Goal: Information Seeking & Learning: Learn about a topic

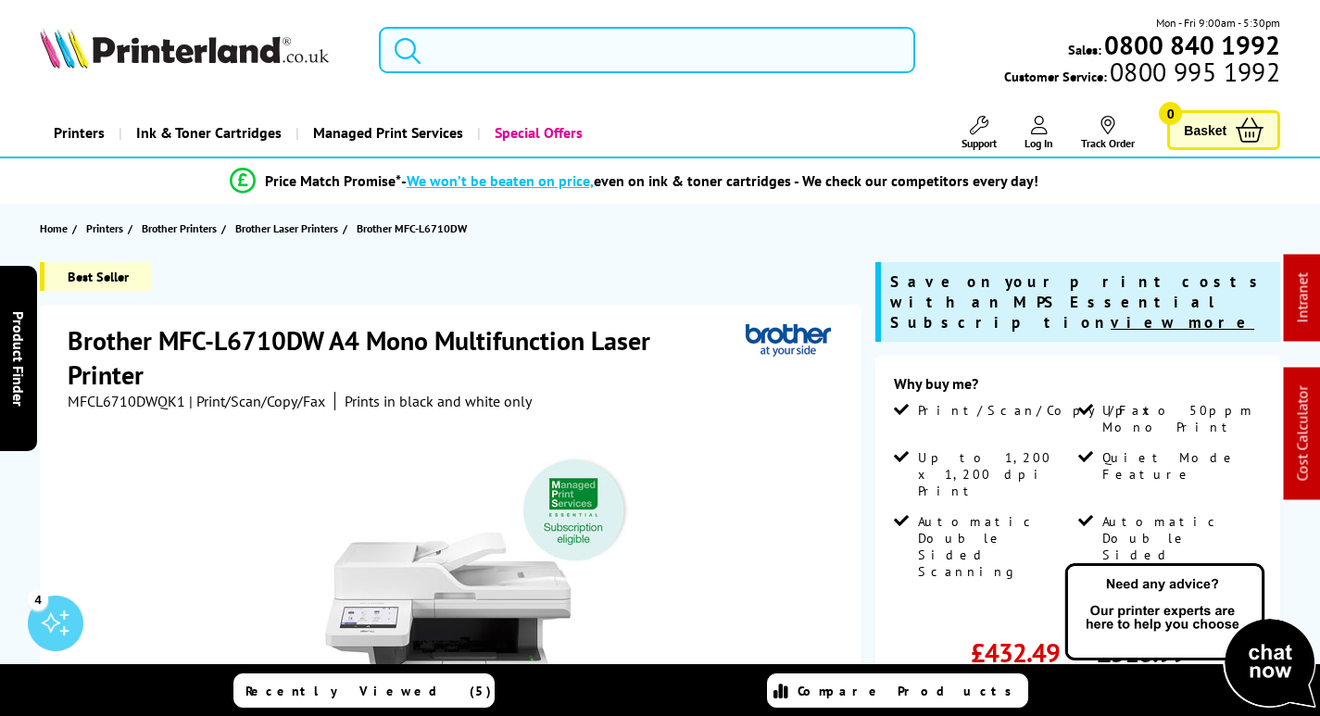
click at [506, 38] on input "search" at bounding box center [647, 50] width 536 height 46
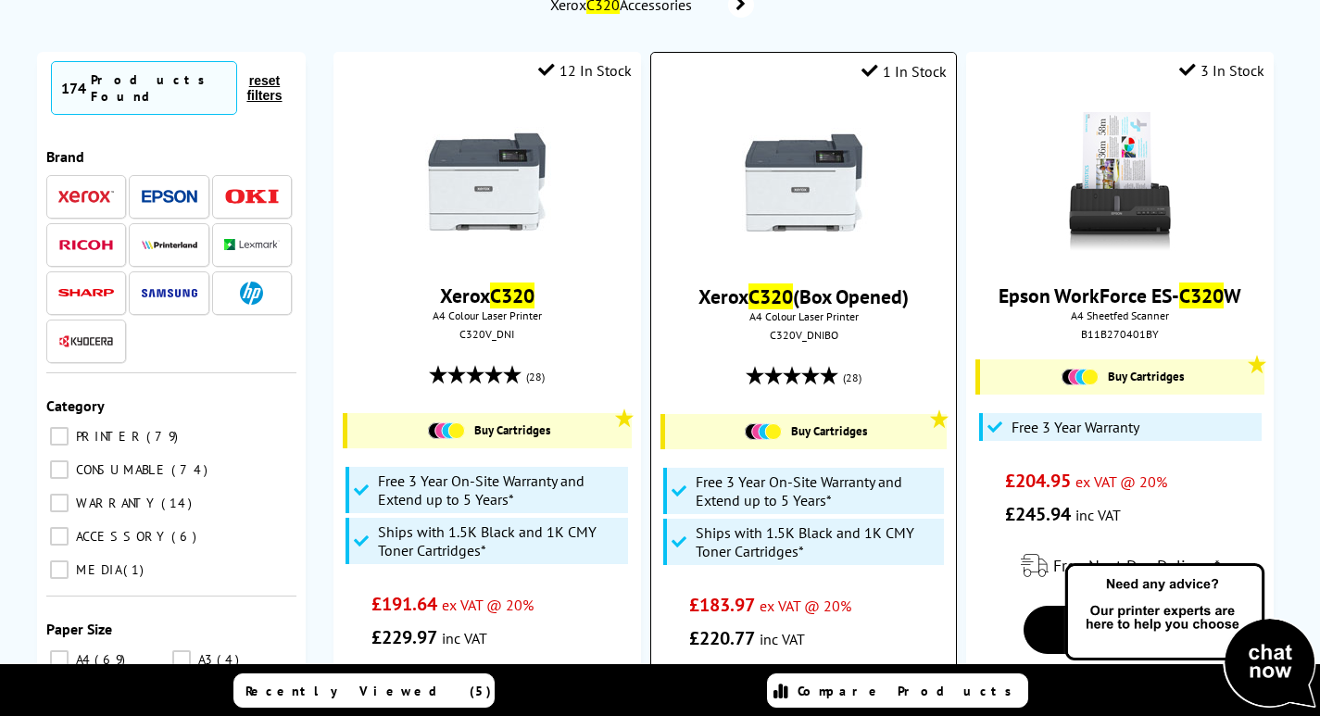
scroll to position [185, 0]
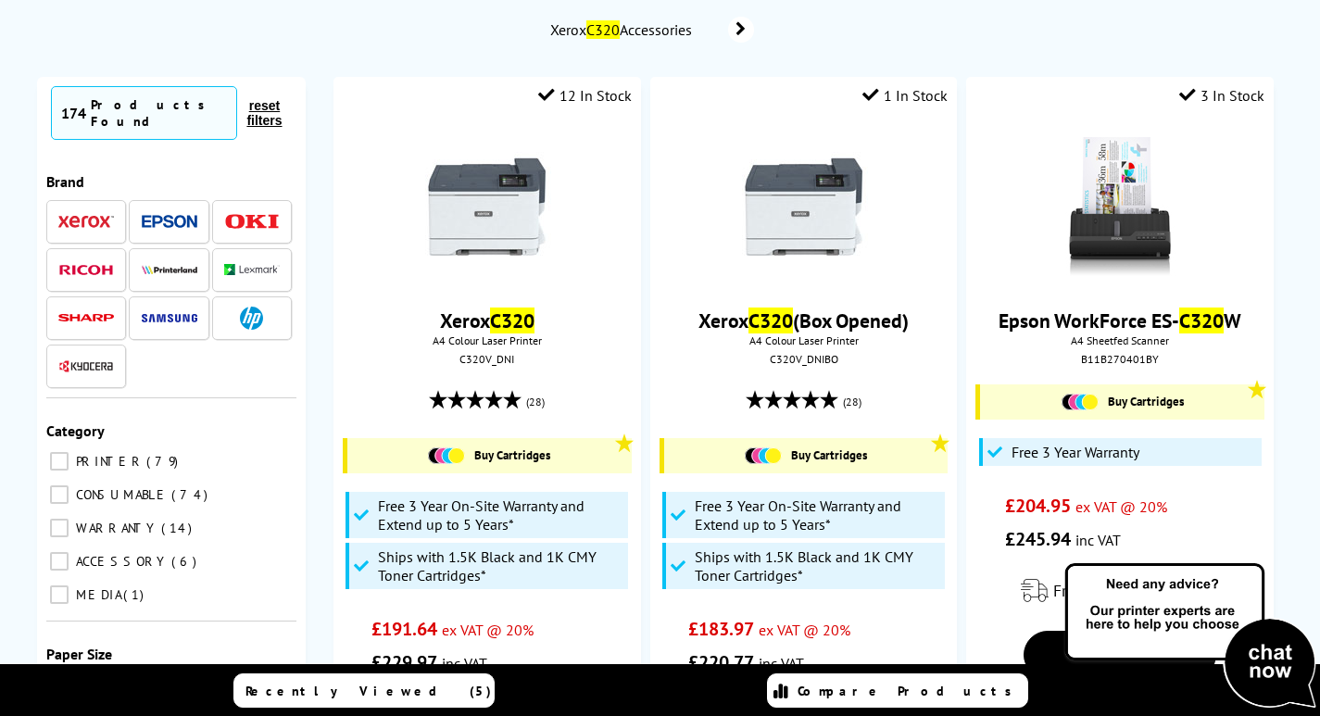
type input "c320"
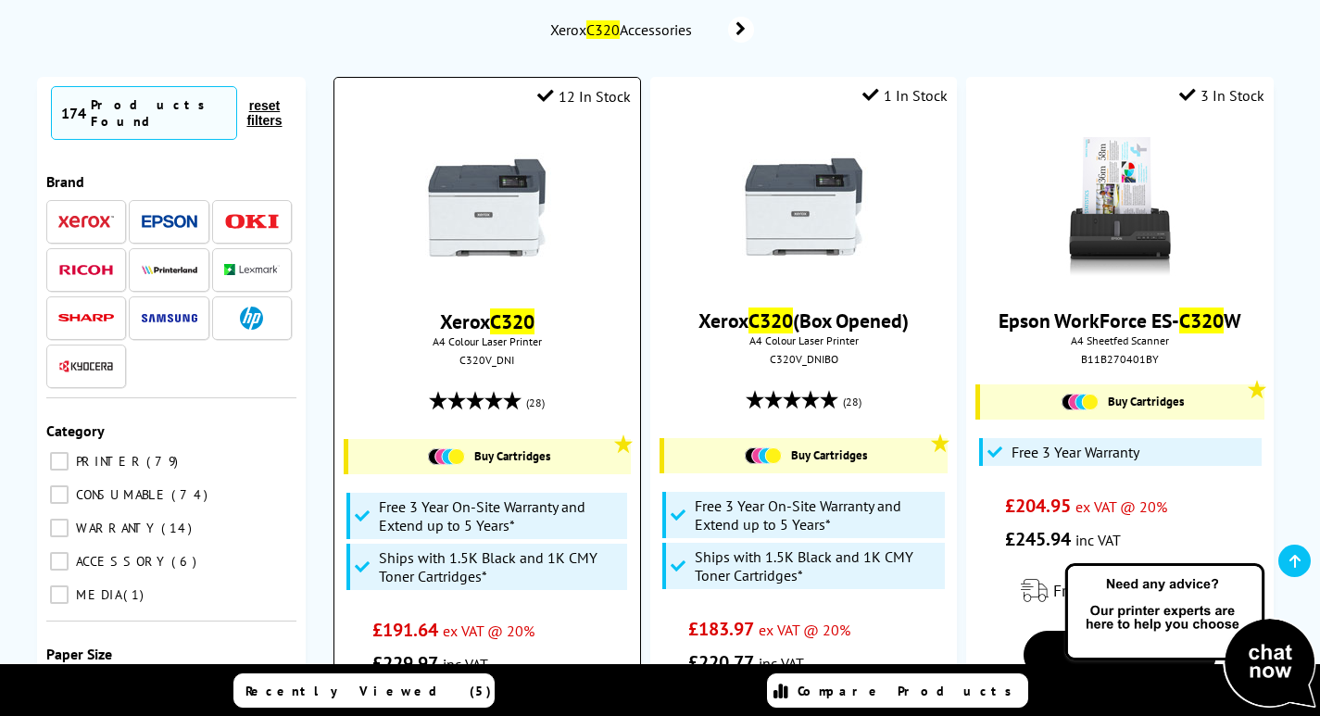
click at [504, 202] on img at bounding box center [487, 207] width 139 height 139
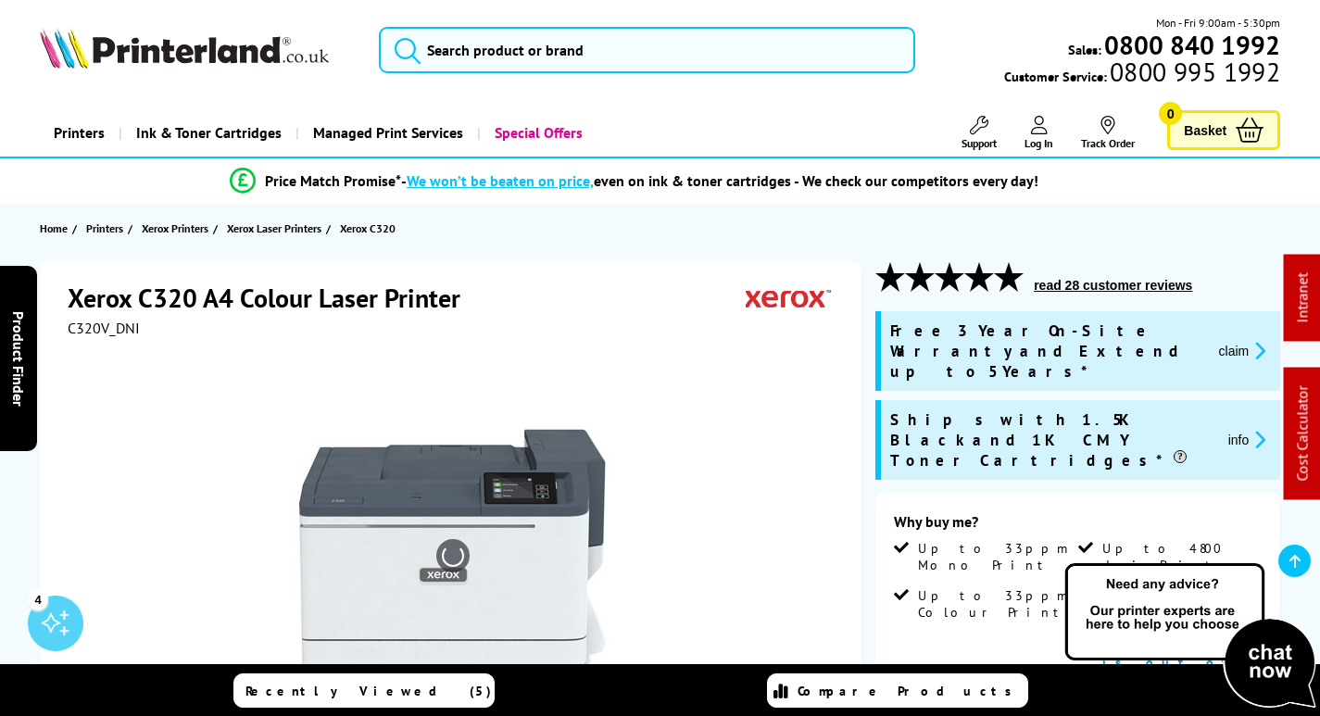
scroll to position [278, 0]
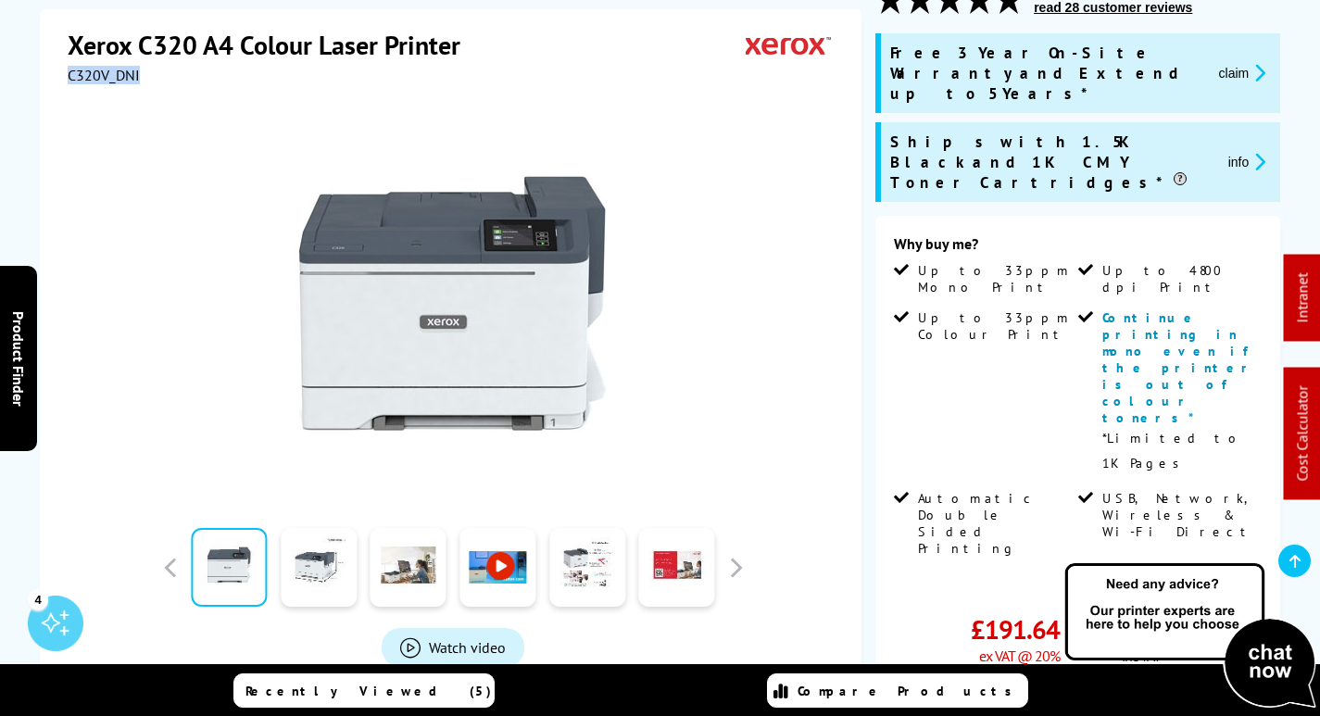
drag, startPoint x: 142, startPoint y: 75, endPoint x: 68, endPoint y: 74, distance: 74.1
click at [65, 74] on div "Xerox C320 A4 Colour Laser Printer C320V_DNI Watch video" at bounding box center [451, 408] width 822 height 799
copy span "C320V_DNI"
click at [1236, 62] on button "claim" at bounding box center [1243, 72] width 58 height 21
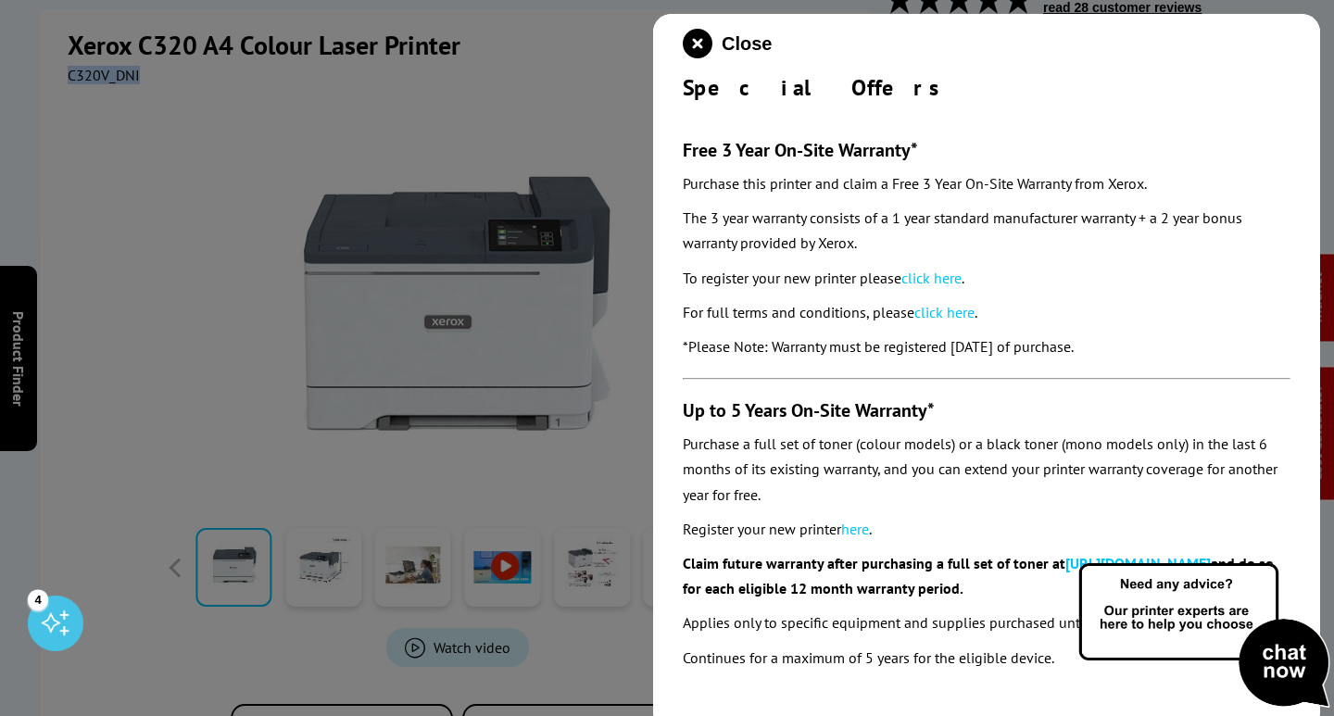
click at [931, 276] on link "click here" at bounding box center [931, 278] width 60 height 19
click at [701, 42] on icon "close modal" at bounding box center [698, 44] width 30 height 30
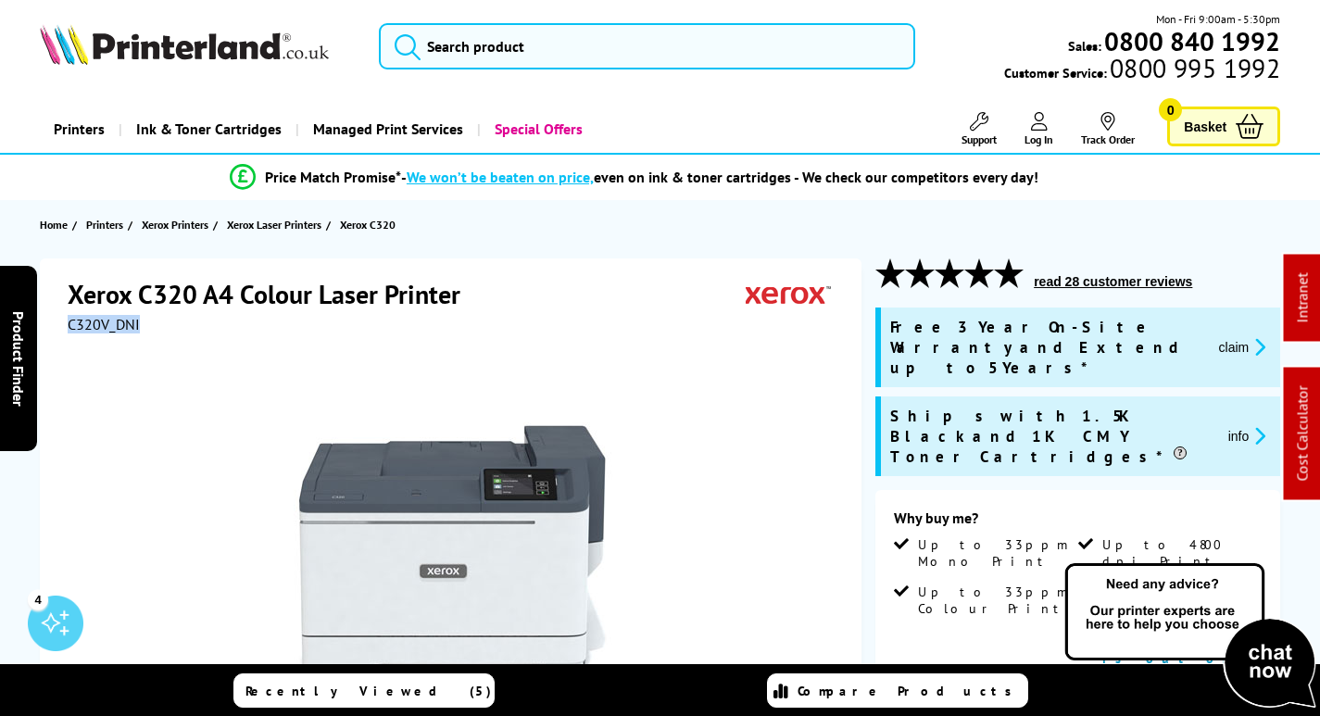
scroll to position [0, 0]
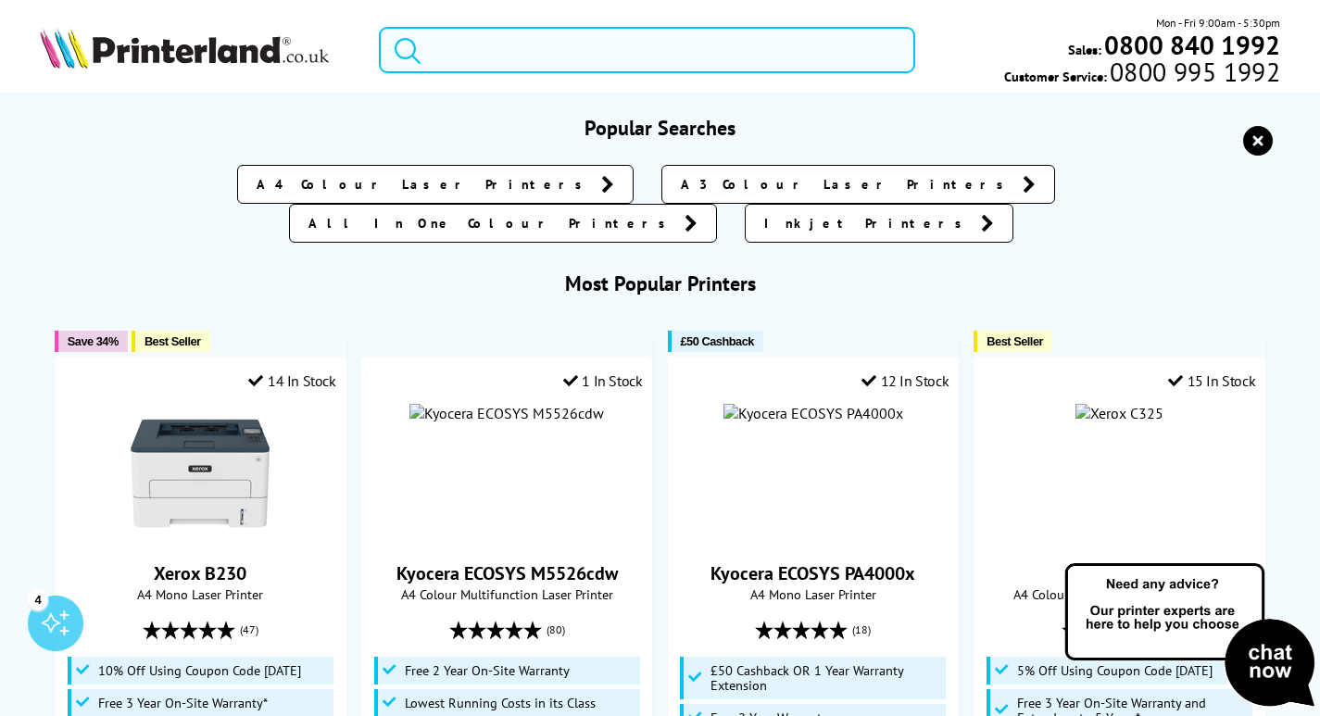
click at [532, 44] on input "search" at bounding box center [647, 50] width 536 height 46
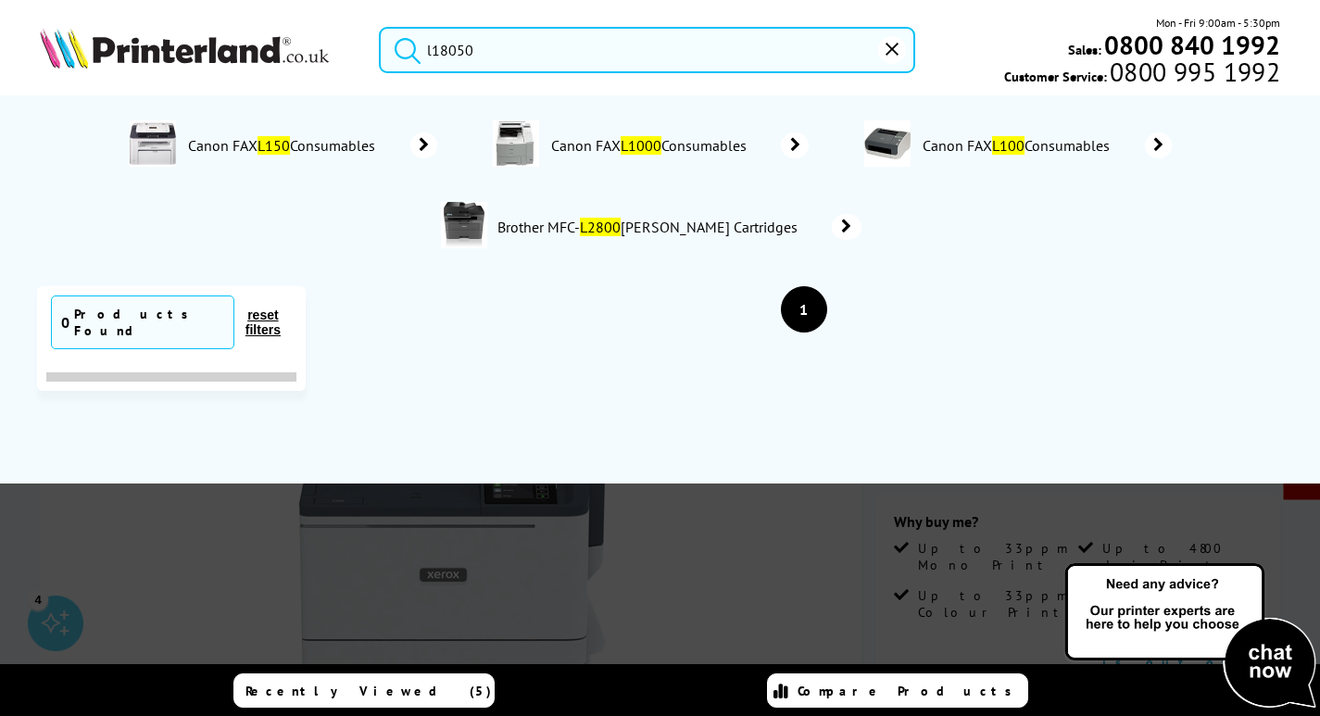
drag, startPoint x: 487, startPoint y: 51, endPoint x: 28, endPoint y: 49, distance: 459.5
click at [28, 49] on div "l18050 Mon - Fri 9:00am - 5:30pm Sales: 0800 840 1992 Customer Service: 0800 99…" at bounding box center [660, 55] width 1320 height 82
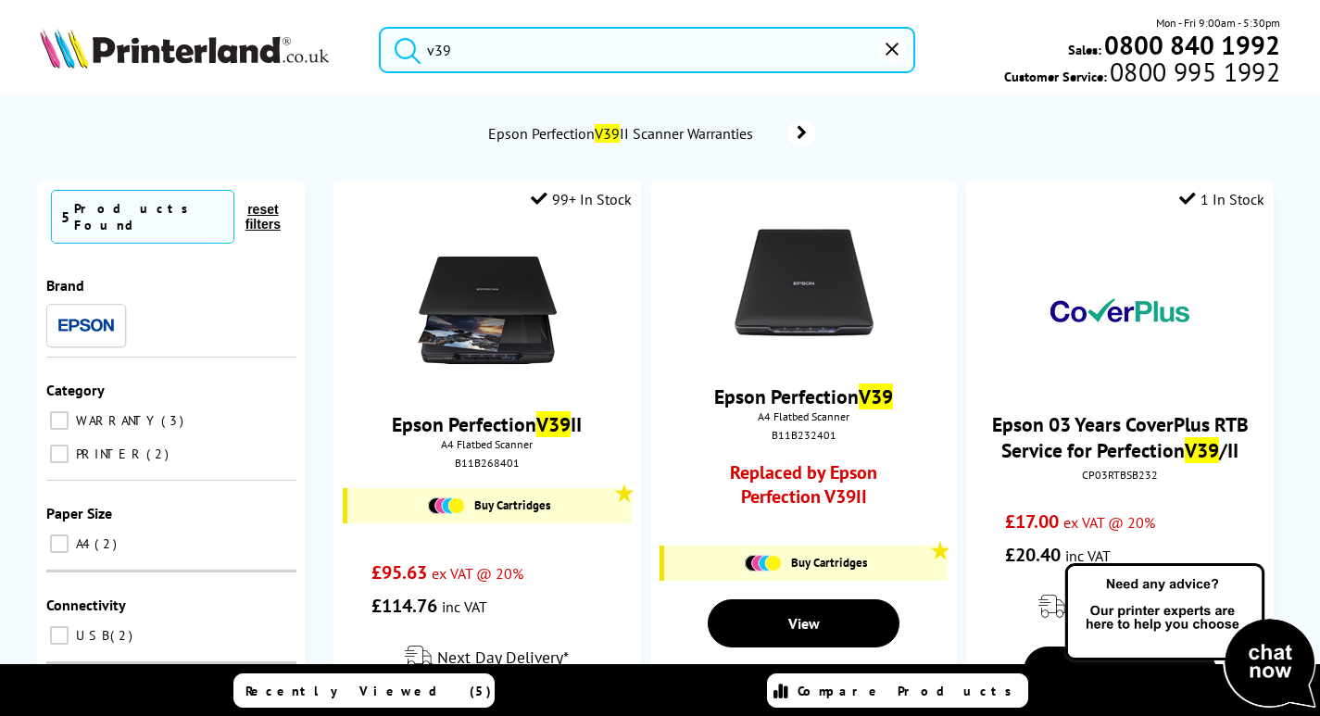
type input "v39"
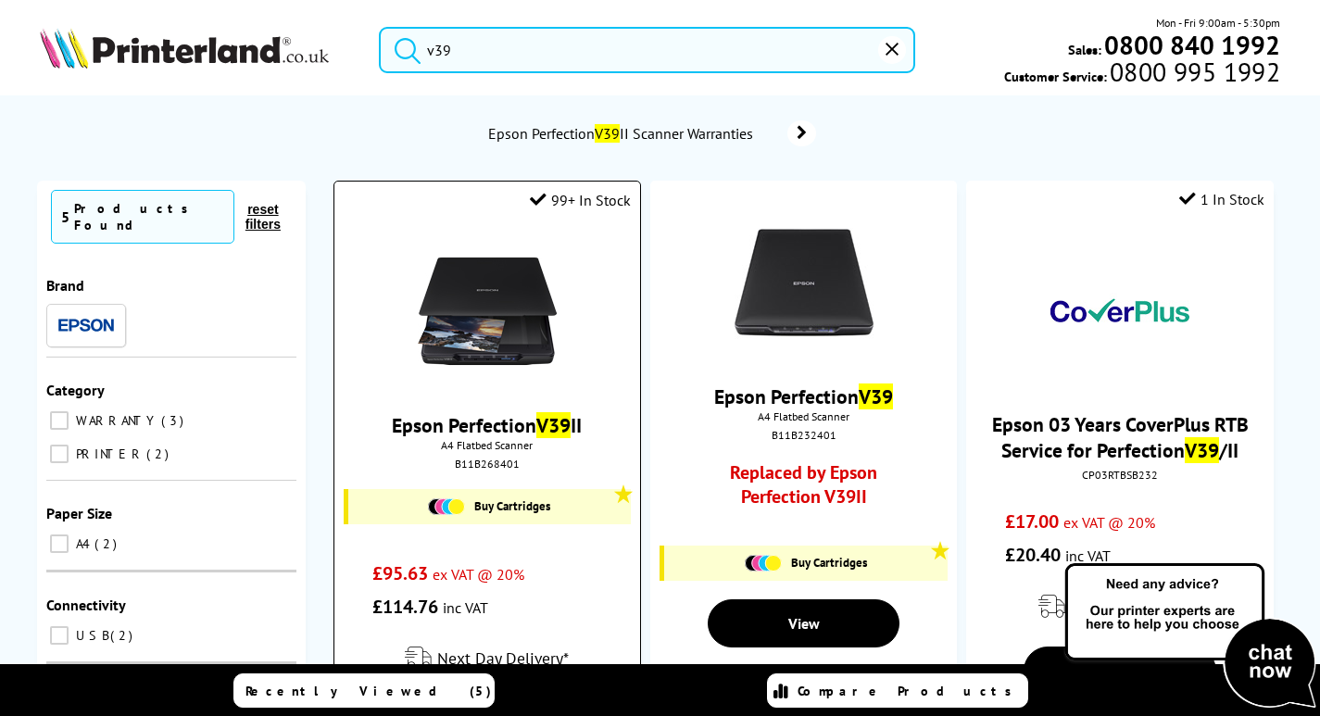
click at [466, 311] on img at bounding box center [487, 311] width 139 height 139
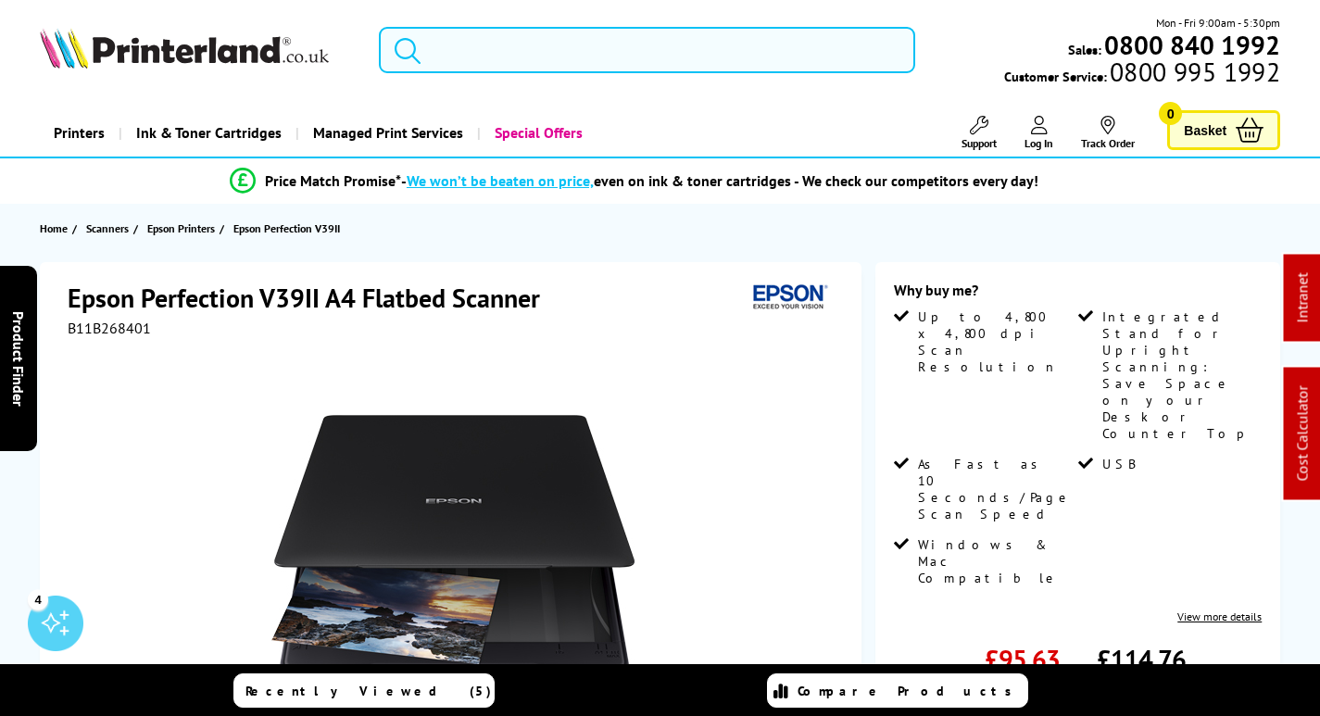
click at [560, 42] on input "search" at bounding box center [647, 50] width 536 height 46
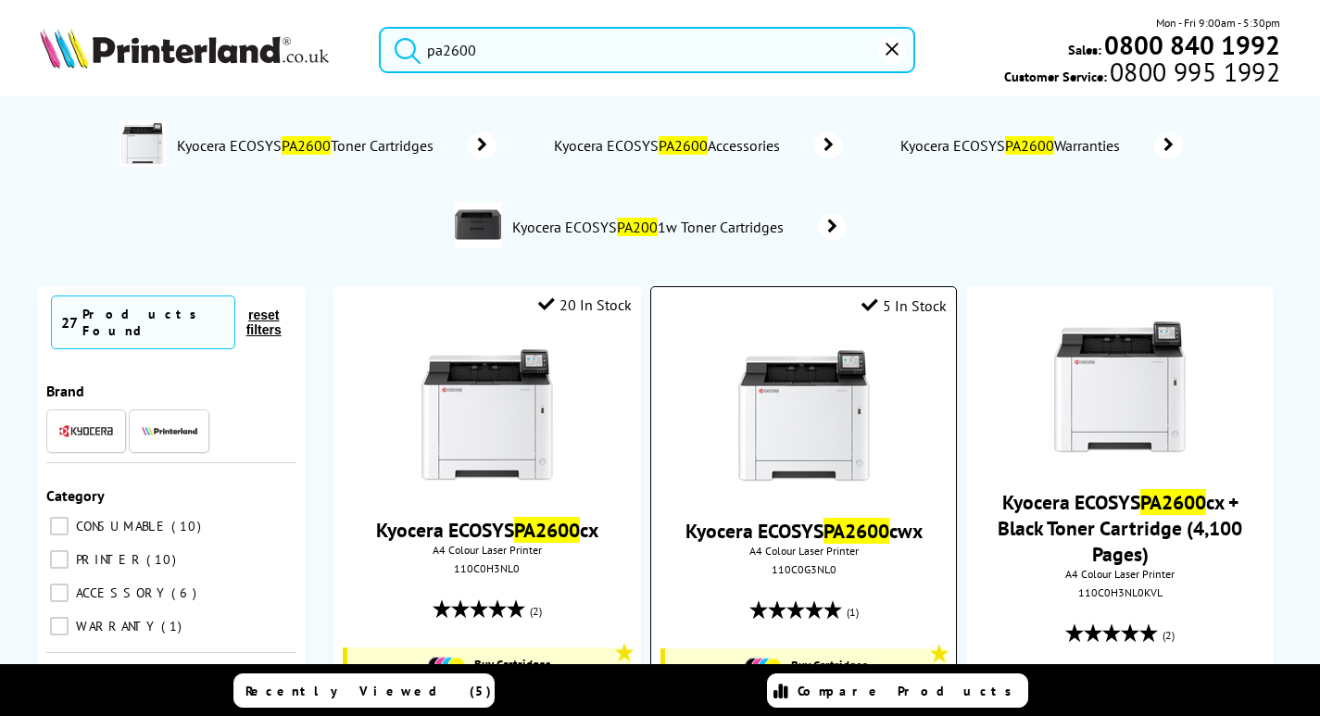
type input "pa2600"
click at [801, 425] on img at bounding box center [804, 416] width 139 height 139
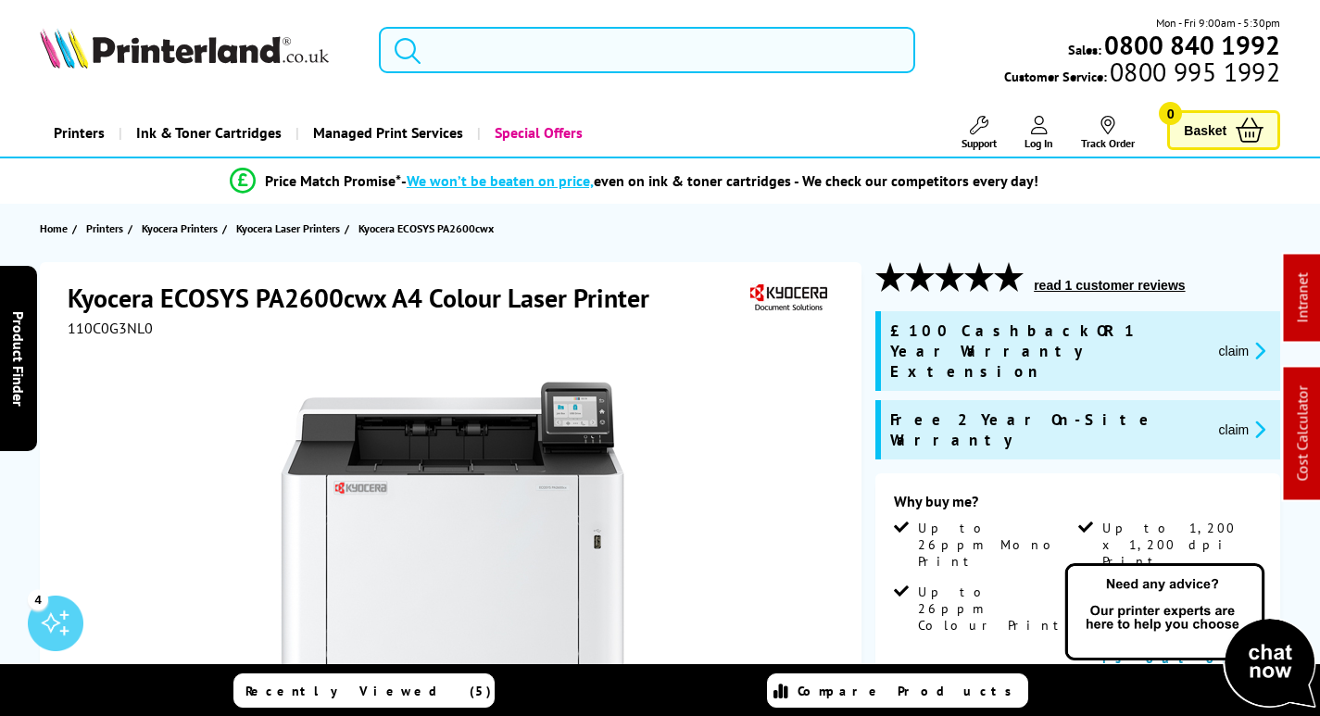
click at [479, 47] on input "search" at bounding box center [647, 50] width 536 height 46
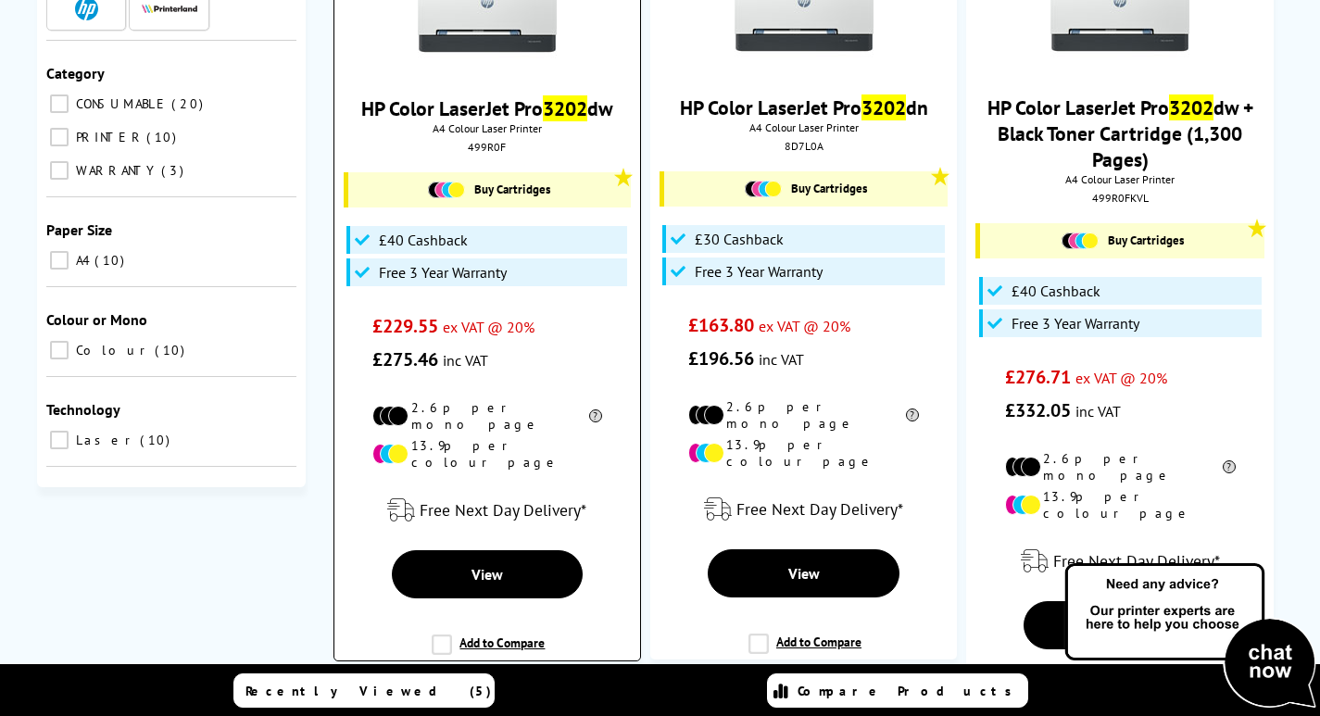
scroll to position [278, 0]
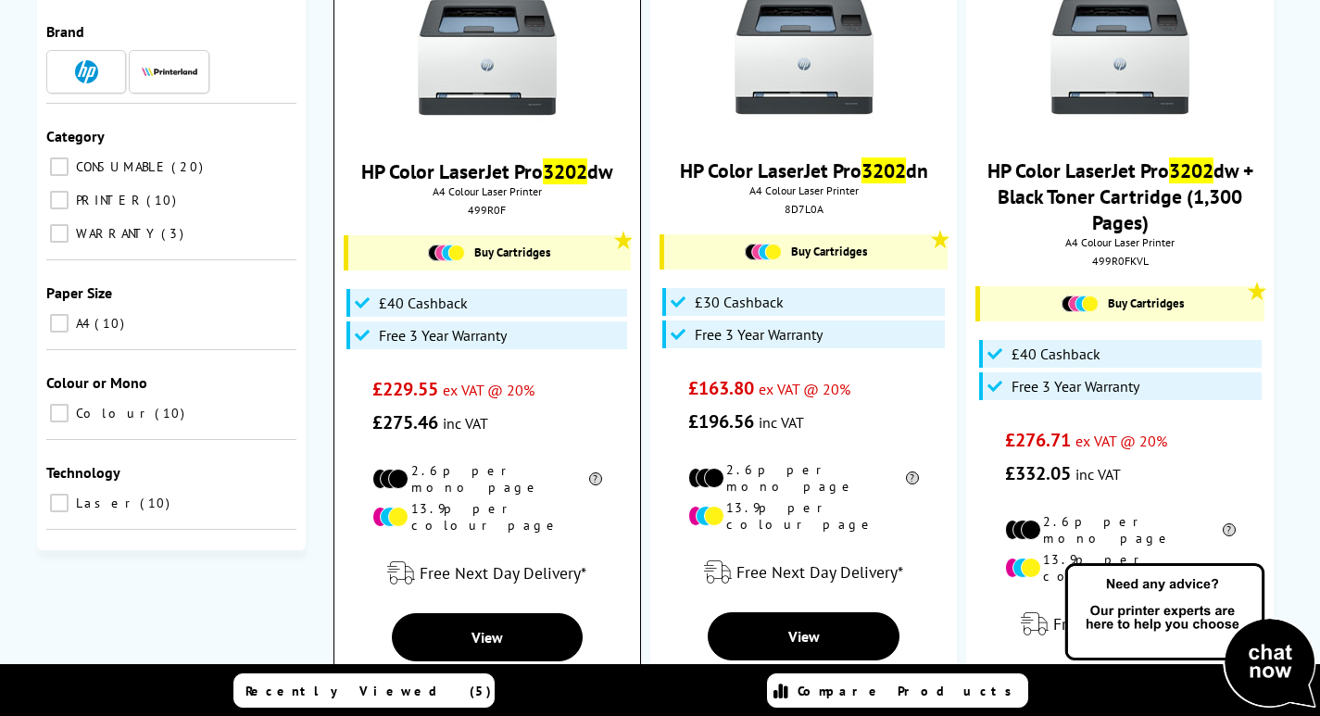
type input "3202"
click at [461, 54] on img at bounding box center [487, 57] width 139 height 139
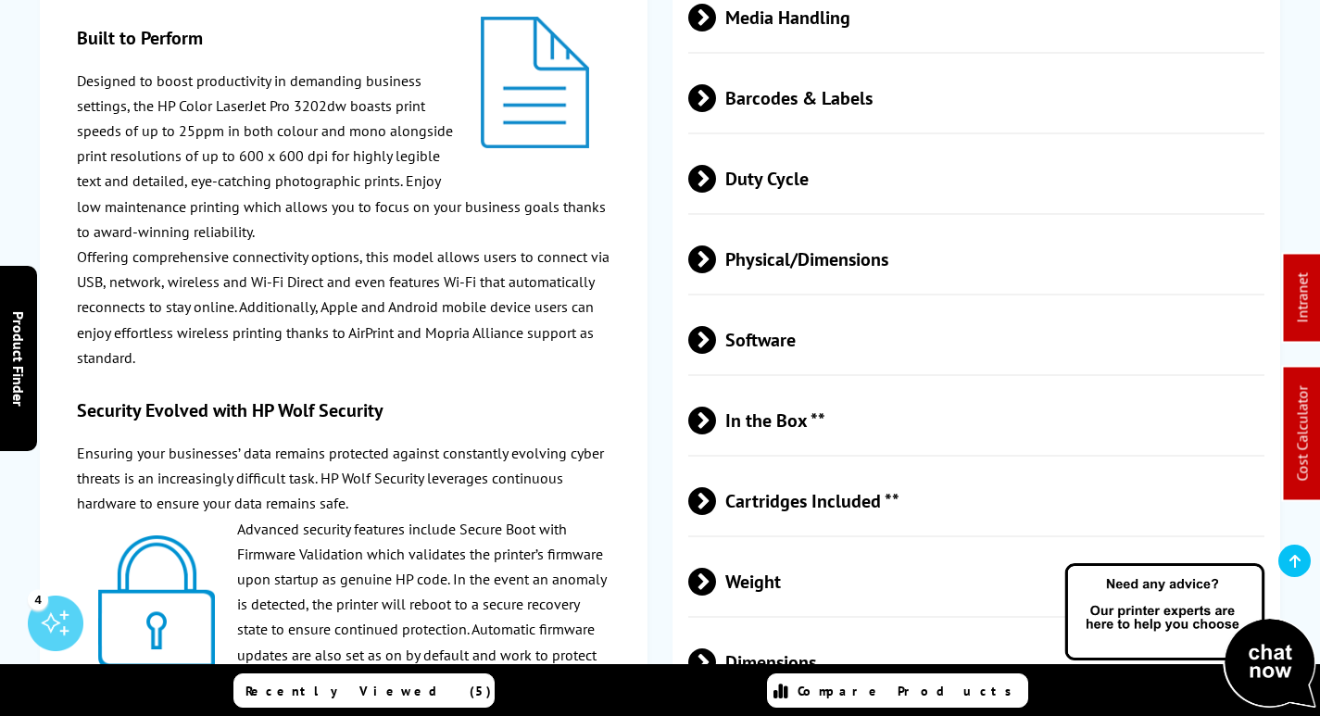
scroll to position [3335, 0]
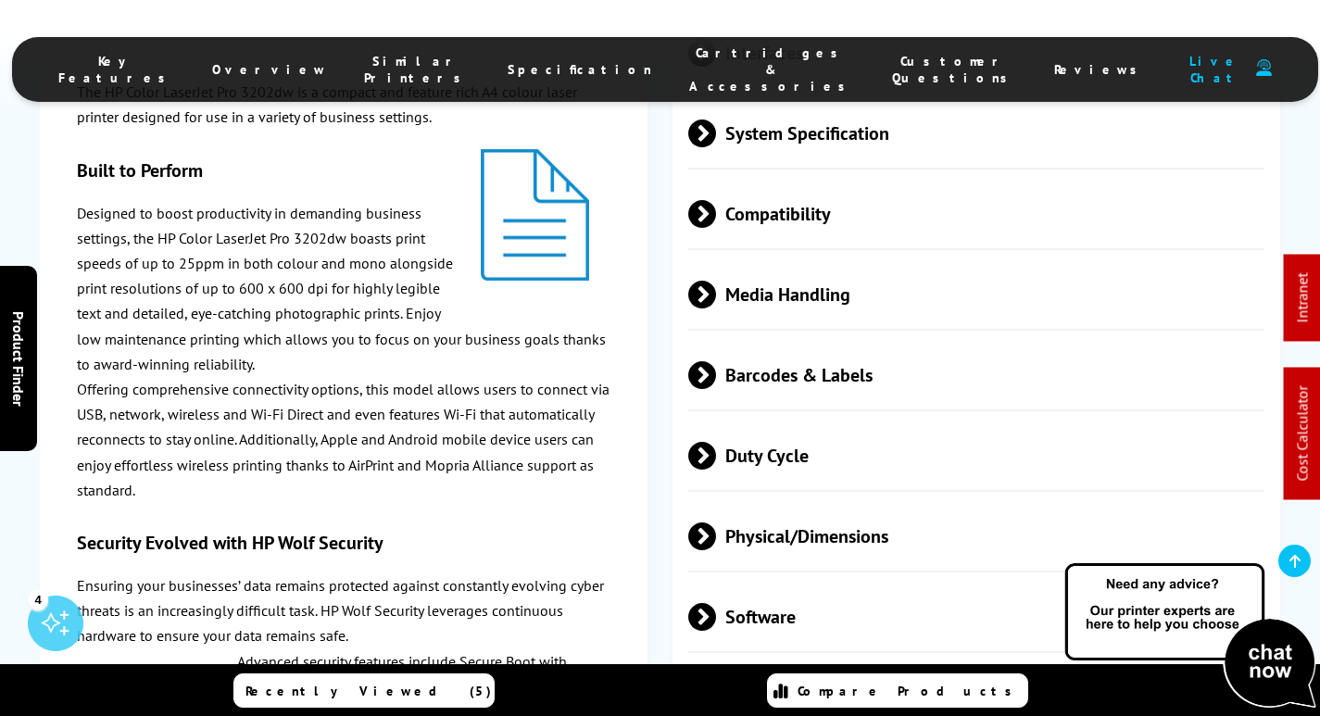
click at [849, 501] on span "Physical/Dimensions" at bounding box center [976, 535] width 576 height 69
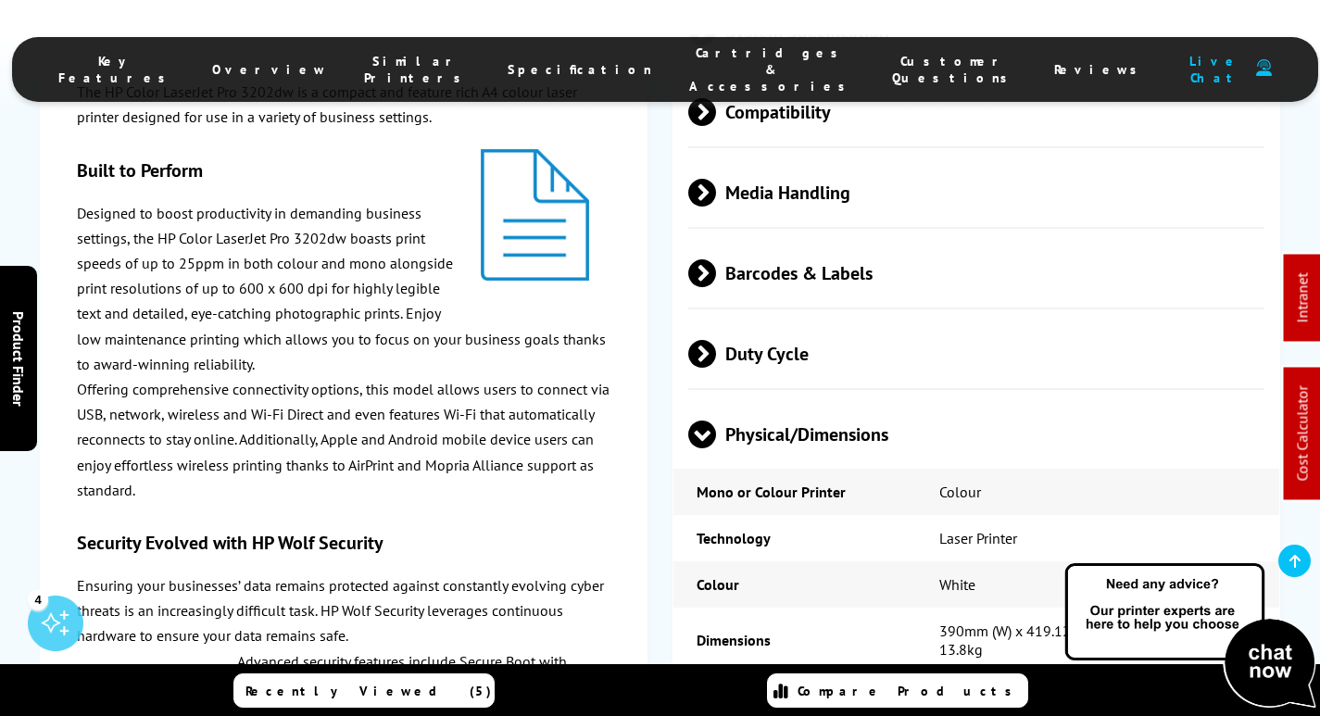
scroll to position [3613, 0]
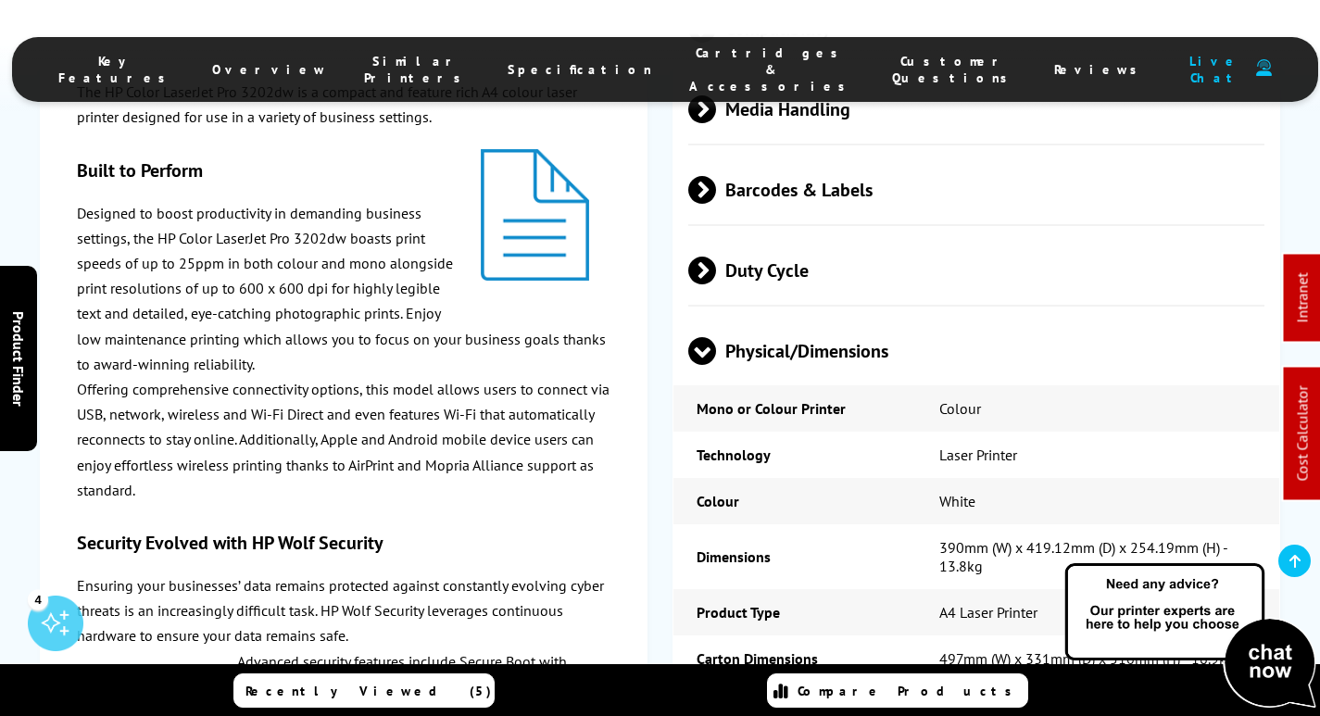
click at [831, 316] on span "Physical/Dimensions" at bounding box center [976, 350] width 576 height 69
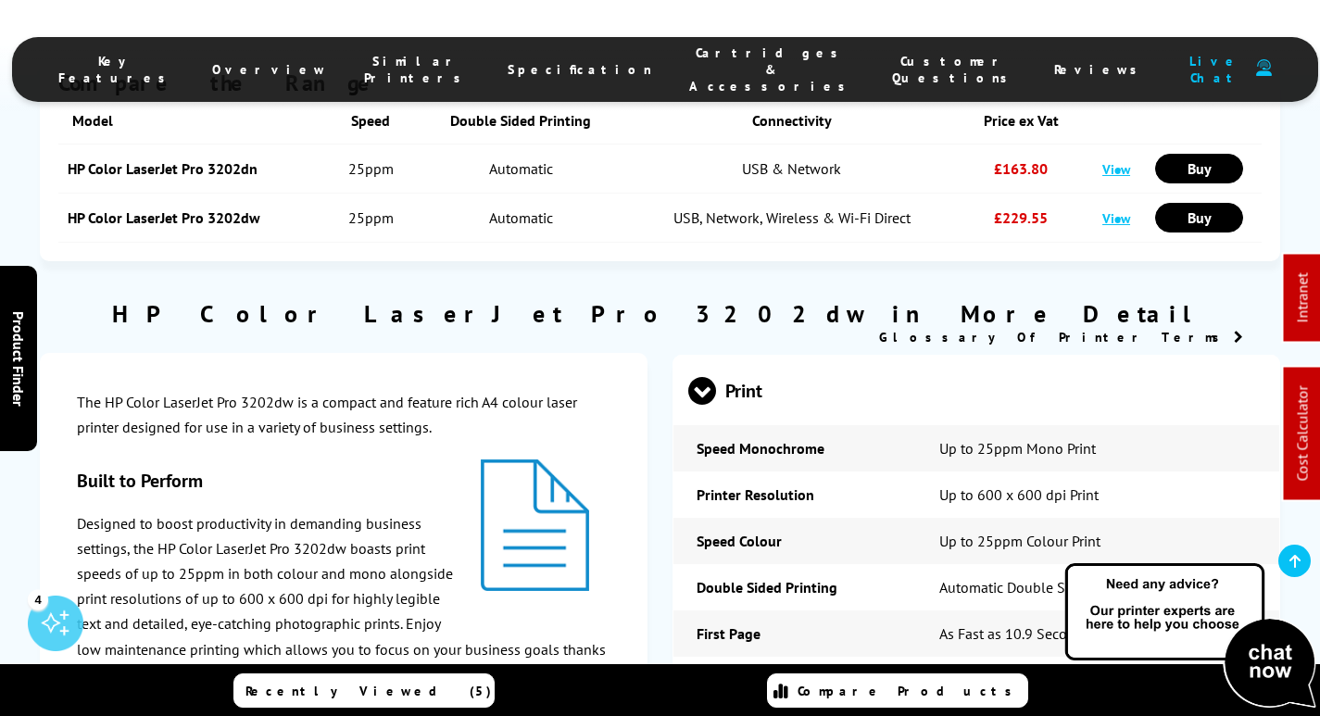
scroll to position [0, 0]
